Goal: Navigation & Orientation: Find specific page/section

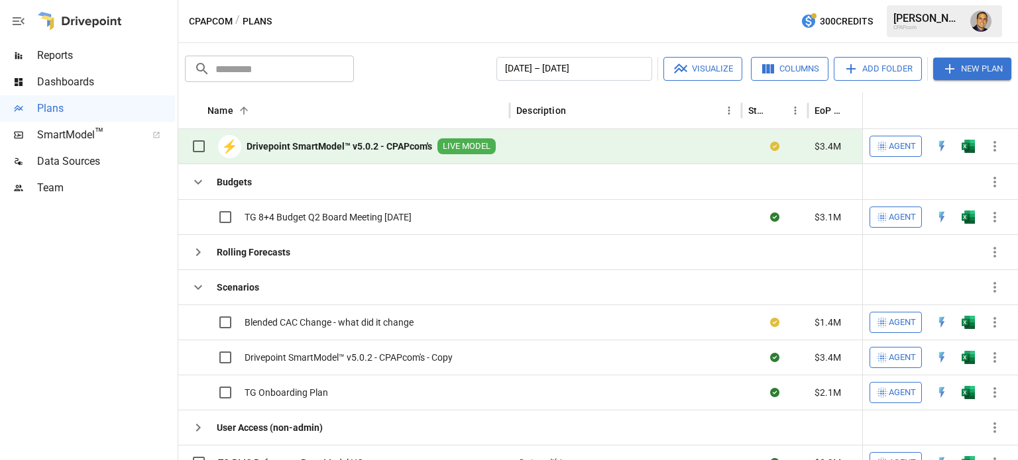
click at [40, 192] on span "Team" at bounding box center [106, 188] width 138 height 16
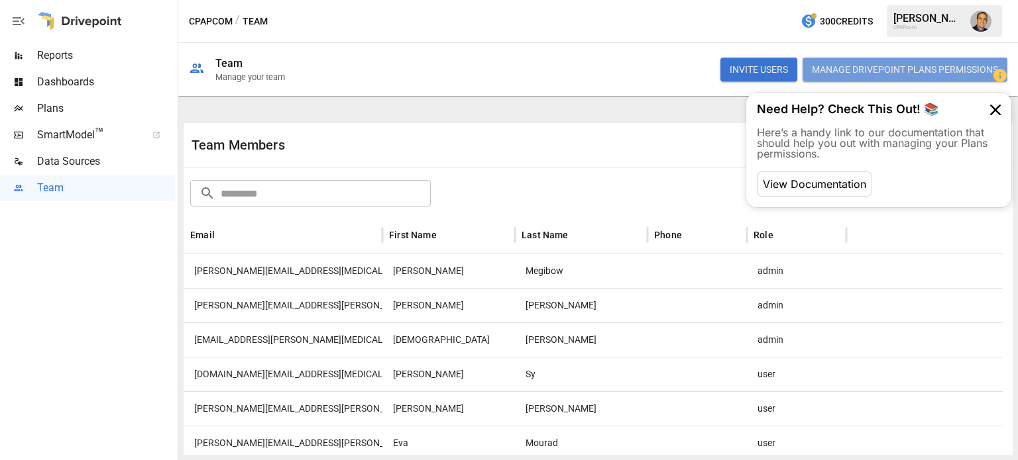
click at [893, 74] on button "Manage Drivepoint Plans Permissions" at bounding box center [904, 70] width 205 height 24
click at [48, 54] on span "Reports" at bounding box center [106, 56] width 138 height 16
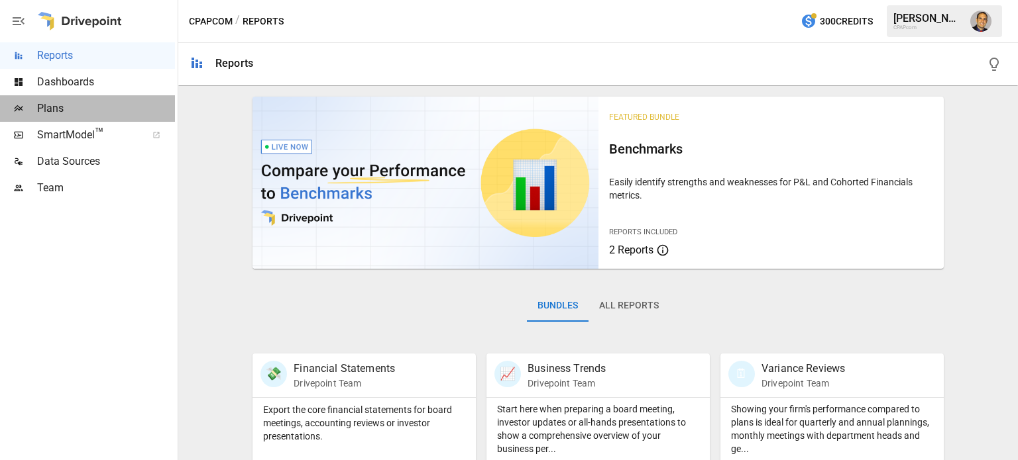
click at [74, 115] on span "Plans" at bounding box center [106, 109] width 138 height 16
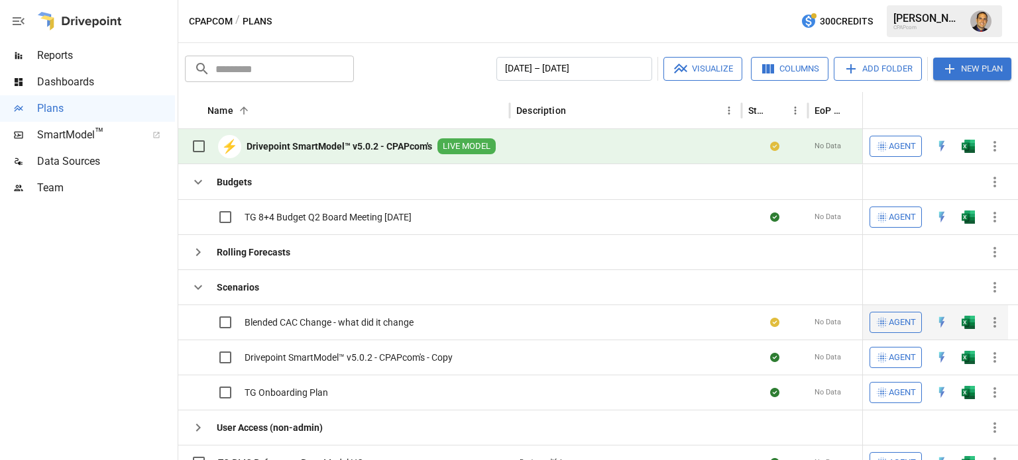
scroll to position [14, 0]
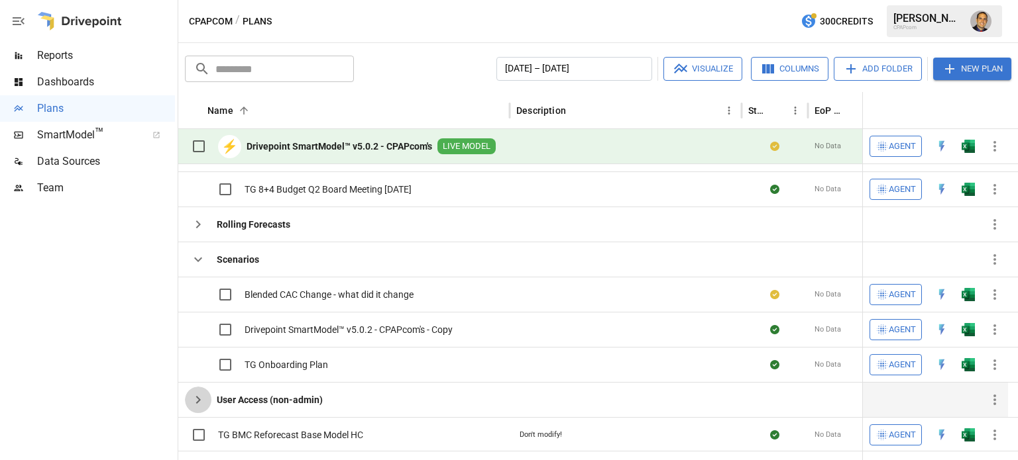
click at [191, 401] on icon "button" at bounding box center [198, 400] width 16 height 16
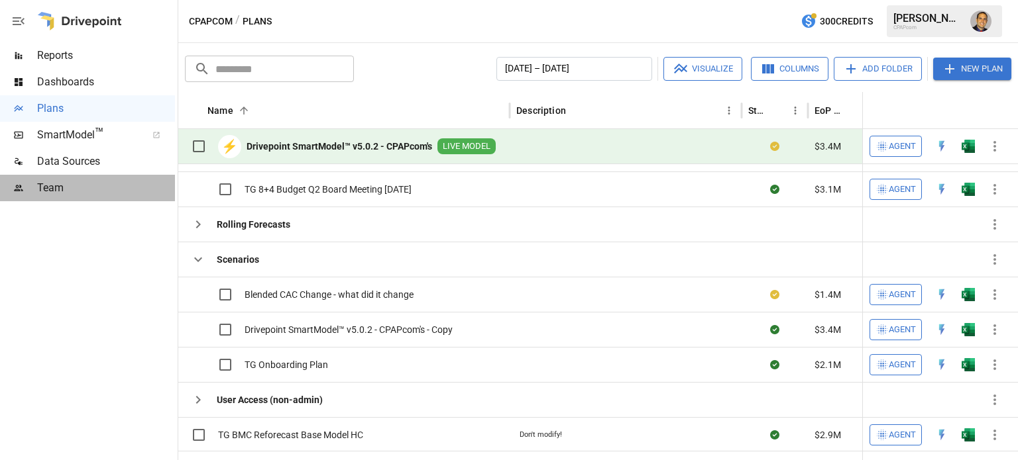
click at [77, 196] on div "Team" at bounding box center [87, 188] width 175 height 27
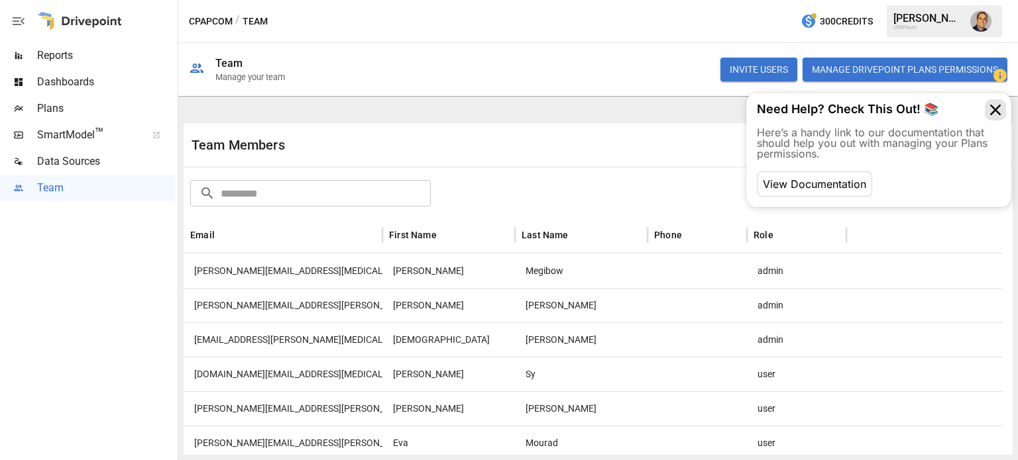
click at [994, 108] on icon at bounding box center [995, 109] width 21 height 21
